Goal: Find contact information: Find contact information

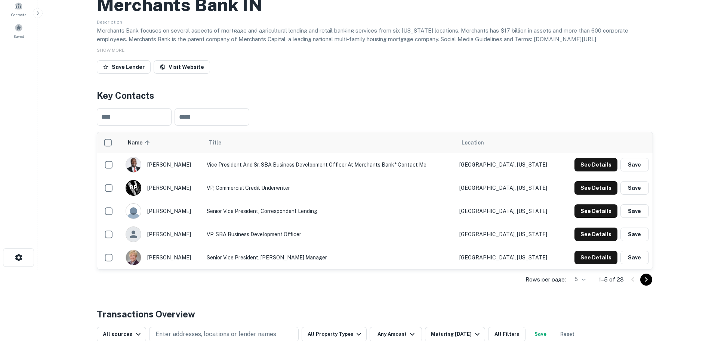
scroll to position [75, 0]
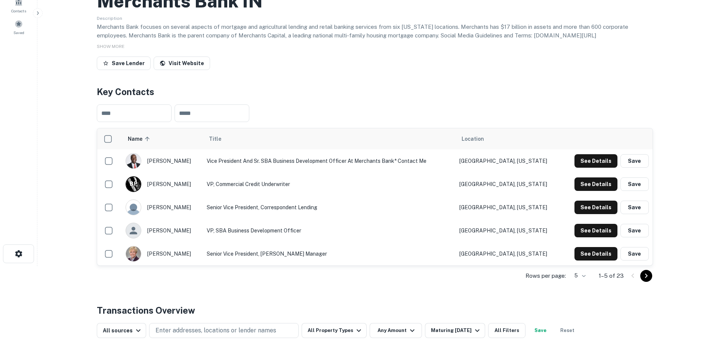
click at [601, 214] on button "See Details" at bounding box center [595, 206] width 43 height 13
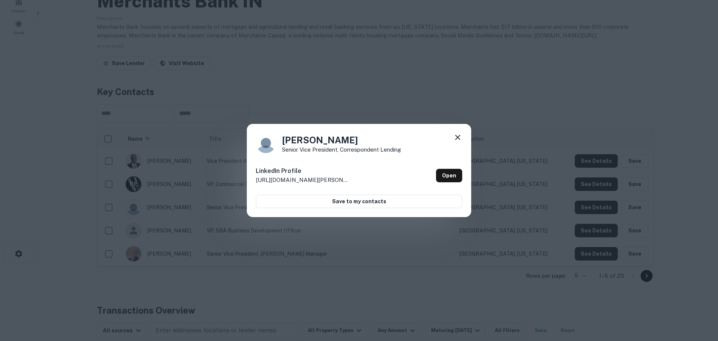
click at [459, 138] on icon at bounding box center [457, 137] width 5 height 5
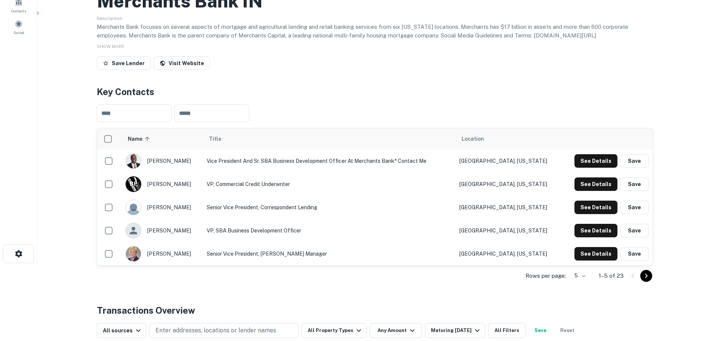
click at [588, 191] on button "See Details" at bounding box center [595, 183] width 43 height 13
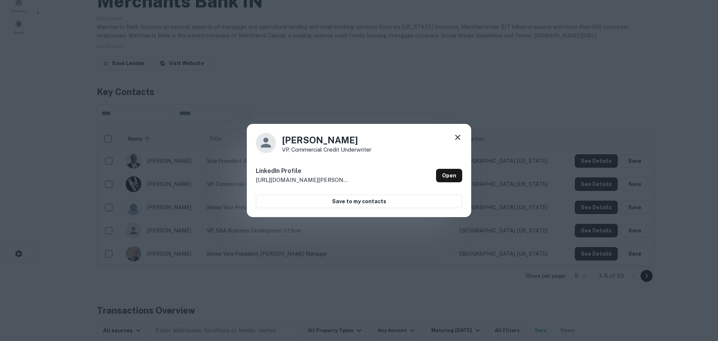
click at [458, 137] on icon at bounding box center [457, 137] width 5 height 5
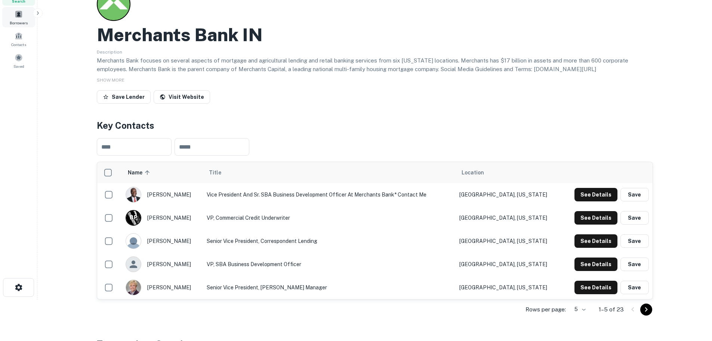
scroll to position [0, 0]
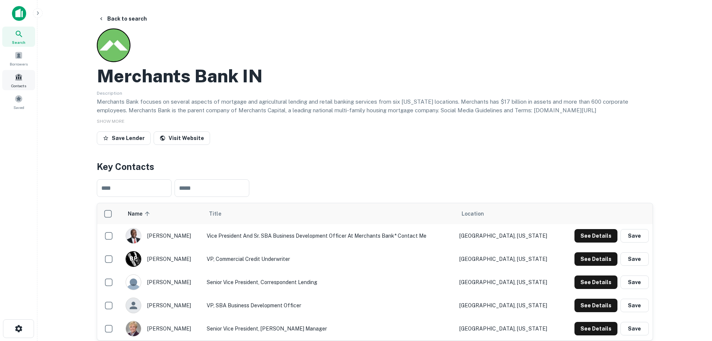
click at [18, 80] on span at bounding box center [19, 77] width 8 height 8
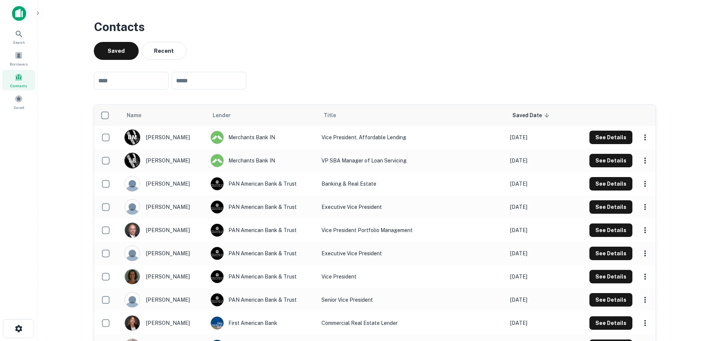
click at [608, 138] on button "See Details" at bounding box center [610, 136] width 43 height 13
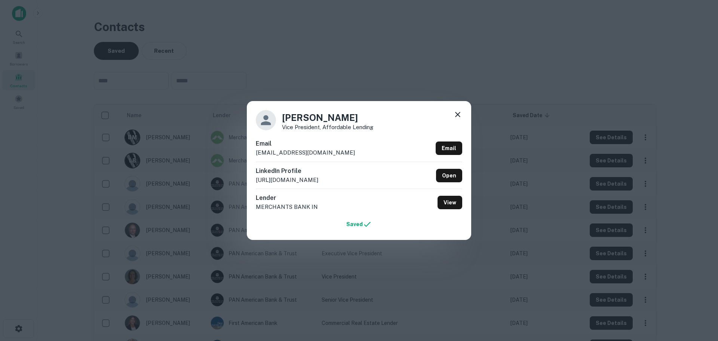
drag, startPoint x: 370, startPoint y: 152, endPoint x: 251, endPoint y: 152, distance: 118.5
click at [251, 152] on div "Becca Murphy Vice President, Affordable Lending Email bmurphy@merchantsbankofin…" at bounding box center [359, 170] width 224 height 139
click at [455, 110] on icon at bounding box center [457, 114] width 9 height 9
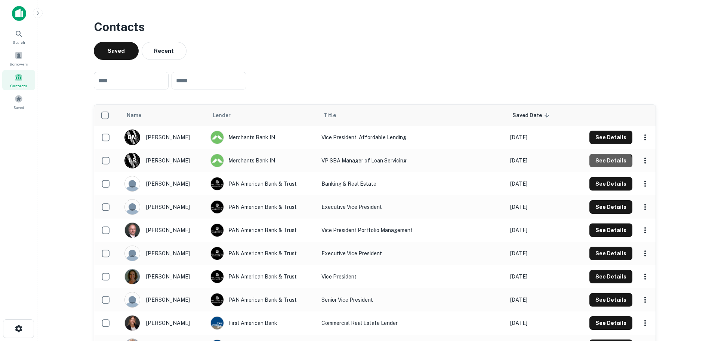
click at [606, 162] on button "See Details" at bounding box center [610, 160] width 43 height 13
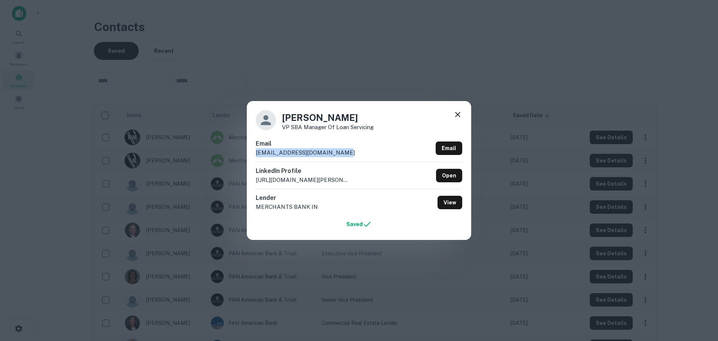
drag, startPoint x: 346, startPoint y: 155, endPoint x: 255, endPoint y: 160, distance: 91.4
click at [255, 160] on div "Lori Bolly VP SBA Manager of Loan Servicing Email lbolly@merchantsbanksba.com E…" at bounding box center [359, 170] width 224 height 139
copy p "lbolly@merchantsbanksba.com"
click at [459, 114] on icon at bounding box center [457, 114] width 9 height 9
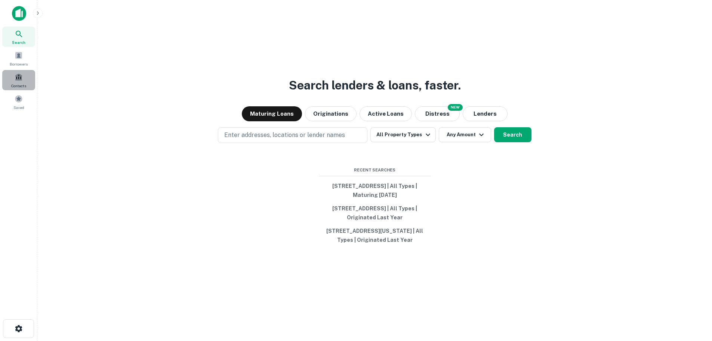
click at [15, 80] on span at bounding box center [19, 77] width 8 height 8
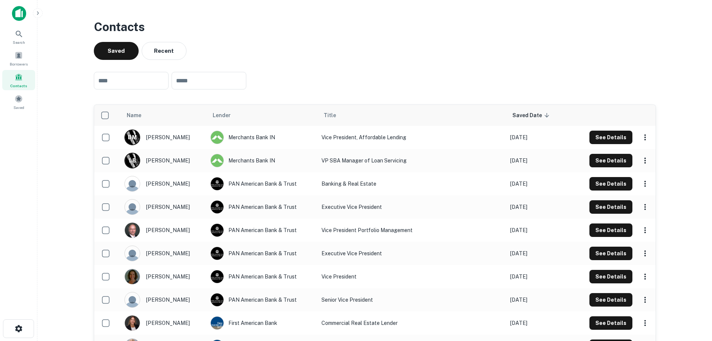
click at [267, 139] on div "Merchants Bank IN" at bounding box center [262, 136] width 104 height 13
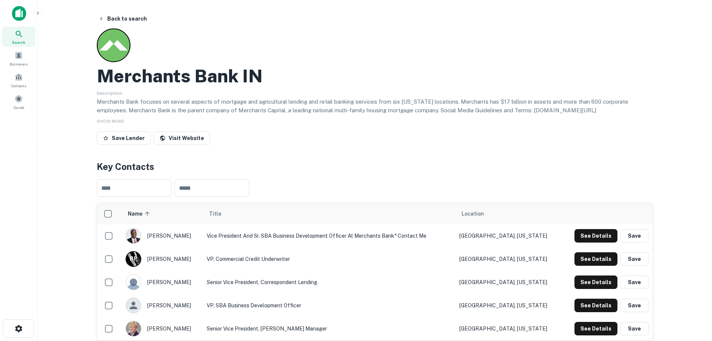
click at [108, 124] on span "SHOW MORE" at bounding box center [111, 120] width 28 height 5
click at [184, 145] on link "Visit Website" at bounding box center [182, 137] width 56 height 13
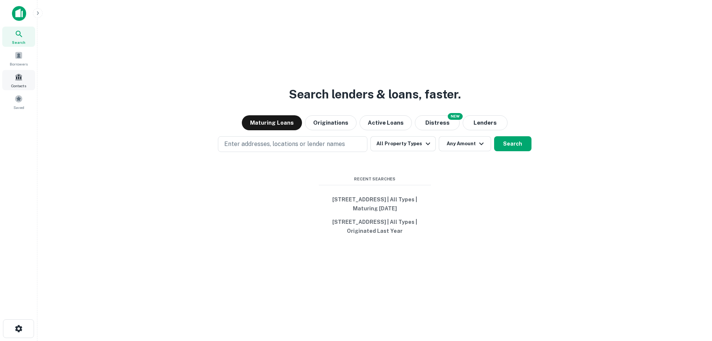
click at [19, 80] on span at bounding box center [19, 77] width 8 height 8
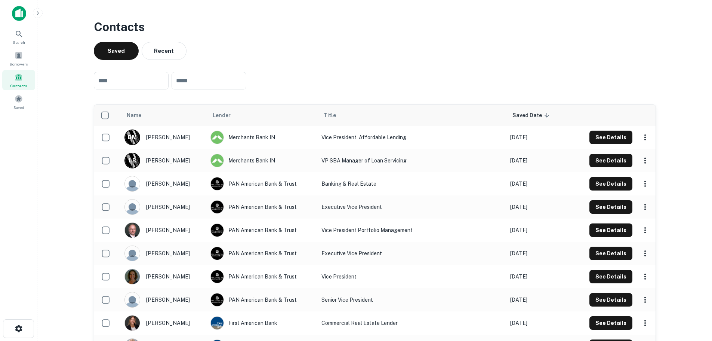
click at [253, 136] on div "Merchants Bank IN" at bounding box center [262, 136] width 104 height 13
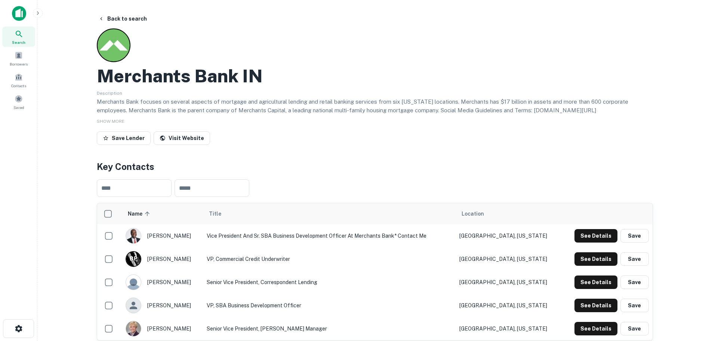
click at [196, 145] on link "Visit Website" at bounding box center [182, 137] width 56 height 13
